Goal: Find specific page/section: Find specific page/section

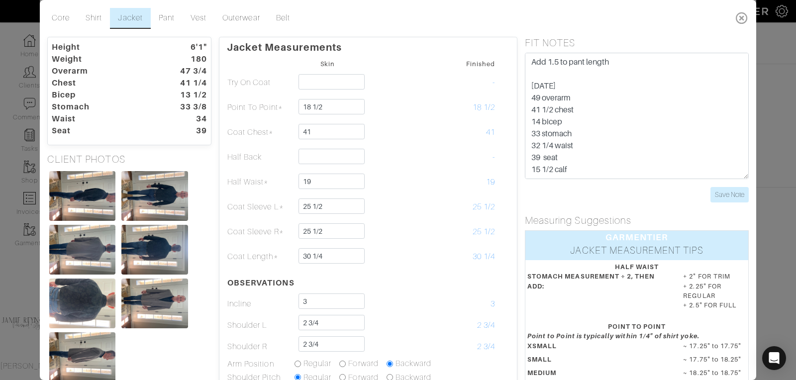
click at [747, 14] on icon at bounding box center [742, 18] width 20 height 20
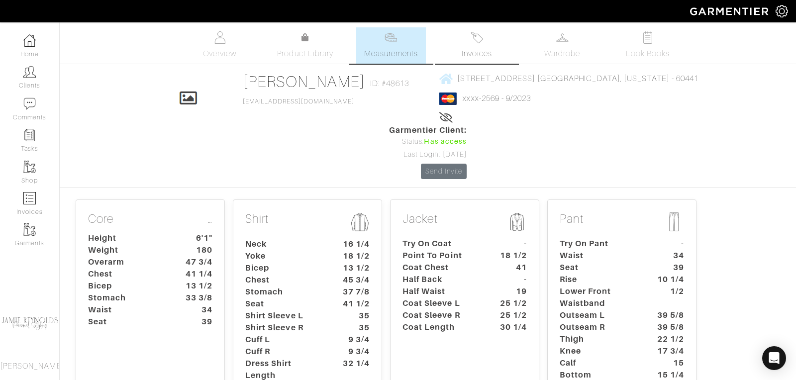
click at [474, 55] on span "Invoices" at bounding box center [477, 54] width 30 height 12
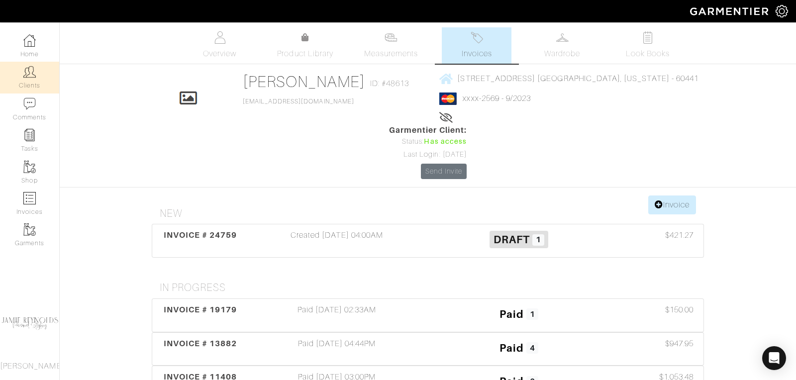
click at [38, 82] on link "Clients" at bounding box center [29, 77] width 59 height 31
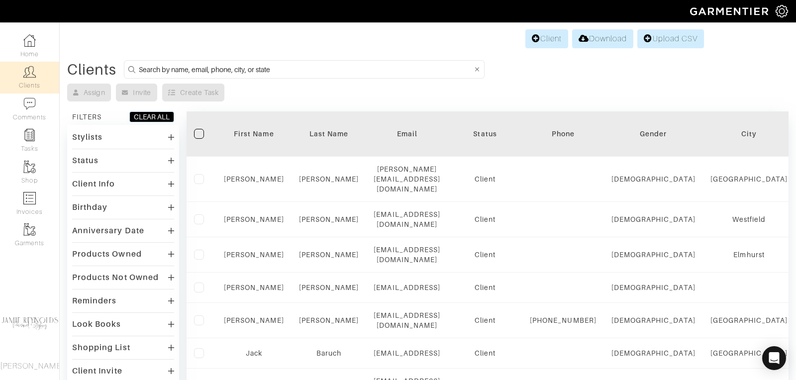
click at [261, 68] on input at bounding box center [305, 69] width 333 height 12
type input "jen roos"
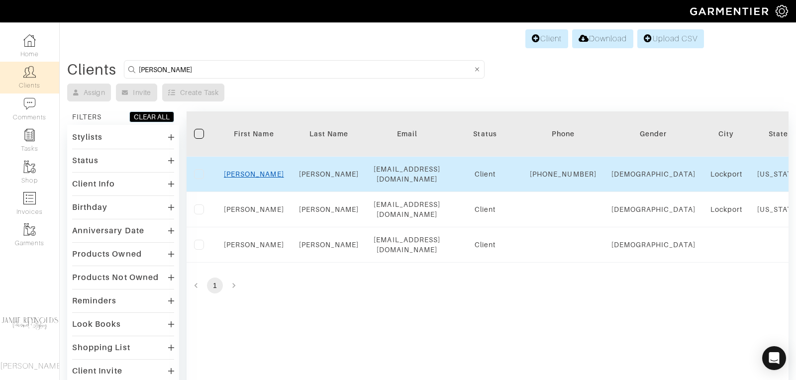
click at [256, 178] on link "Jen" at bounding box center [254, 174] width 60 height 8
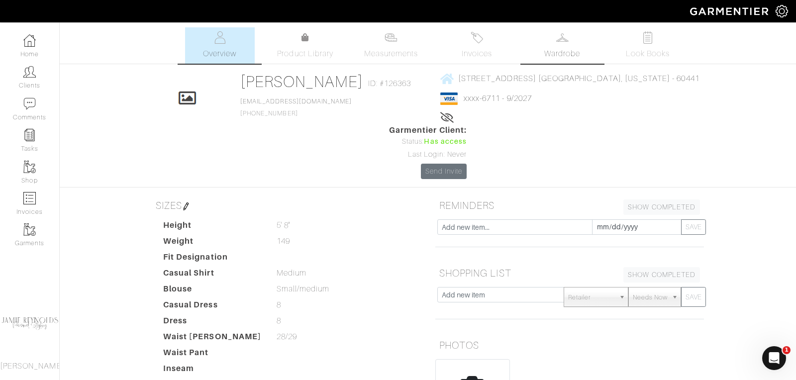
click at [545, 44] on link "Wardrobe" at bounding box center [562, 45] width 70 height 36
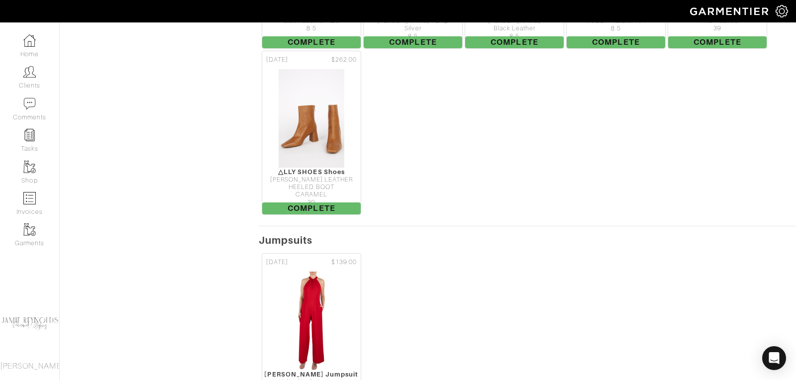
scroll to position [889, 0]
